Goal: Unclear

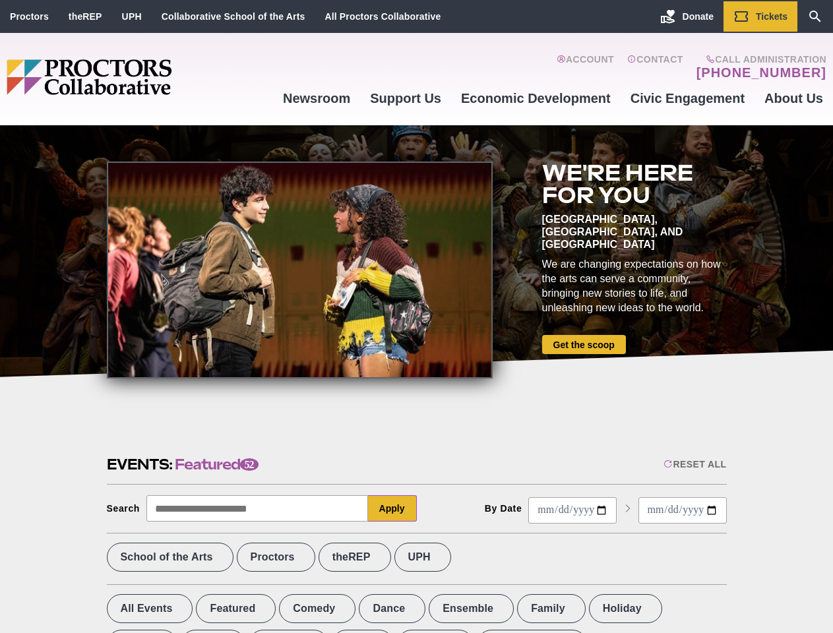
click at [416, 317] on div at bounding box center [300, 270] width 386 height 217
click at [694, 464] on div "Reset All" at bounding box center [695, 464] width 63 height 11
click at [393, 509] on button "Apply" at bounding box center [392, 508] width 49 height 26
